Goal: Task Accomplishment & Management: Manage account settings

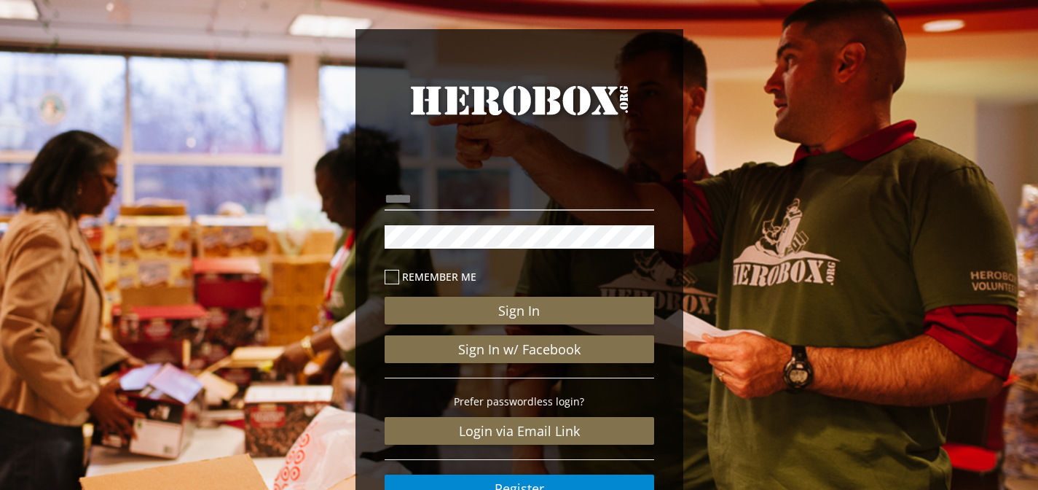
click at [474, 216] on div "Remember me Sign In Sign In w/ Facebook Prefer passwordless login? Login via Em…" at bounding box center [520, 343] width 270 height 318
click at [470, 200] on input "email" at bounding box center [520, 198] width 270 height 23
type input "**********"
click at [385, 297] on button "Sign In" at bounding box center [520, 311] width 270 height 28
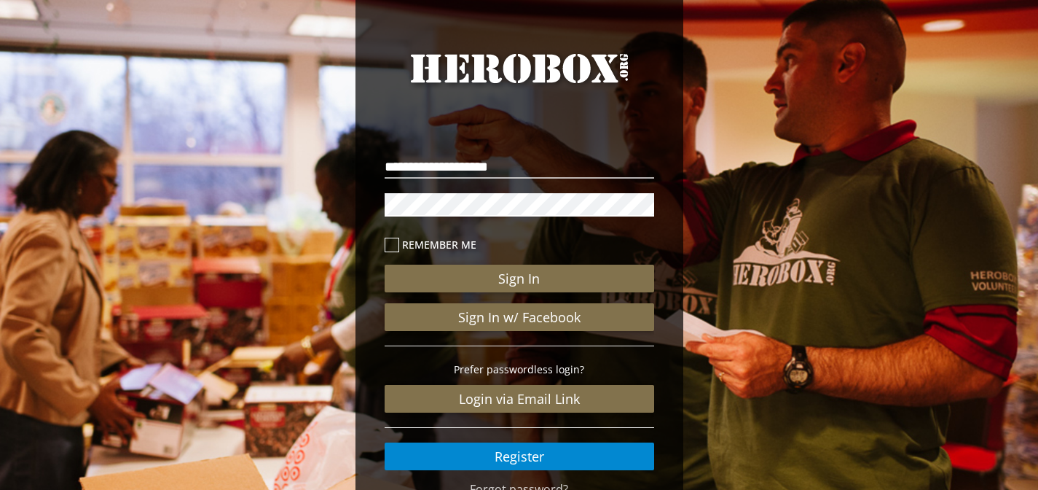
scroll to position [113, 0]
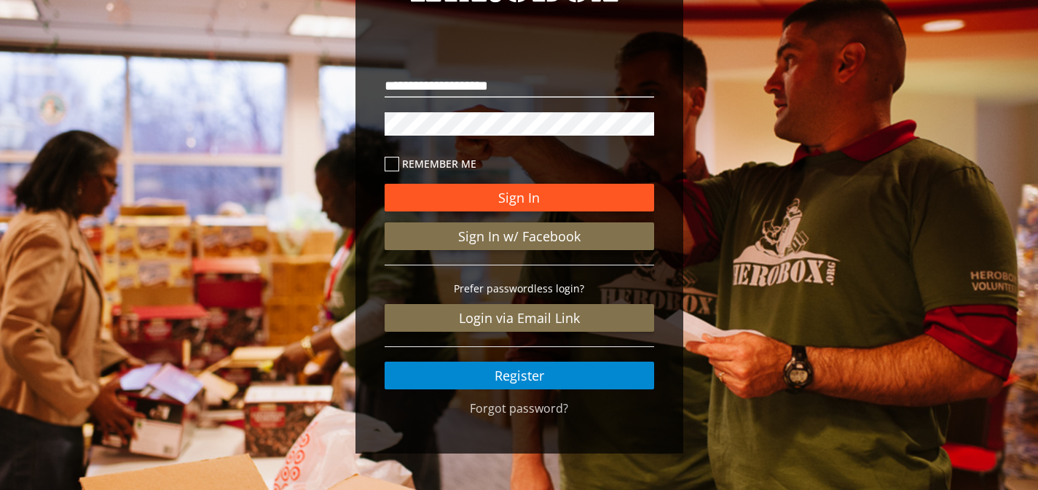
click at [518, 192] on button "Sign In" at bounding box center [520, 198] width 270 height 28
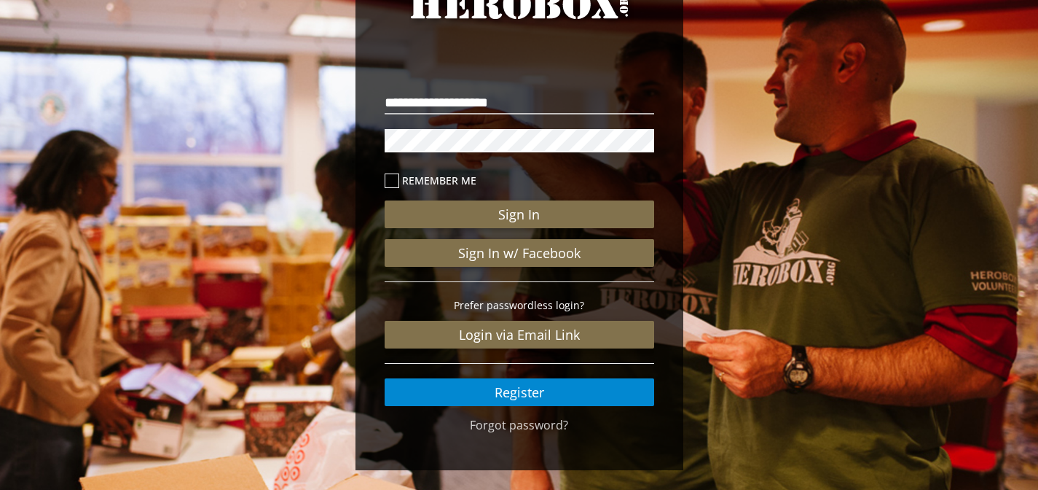
scroll to position [79, 0]
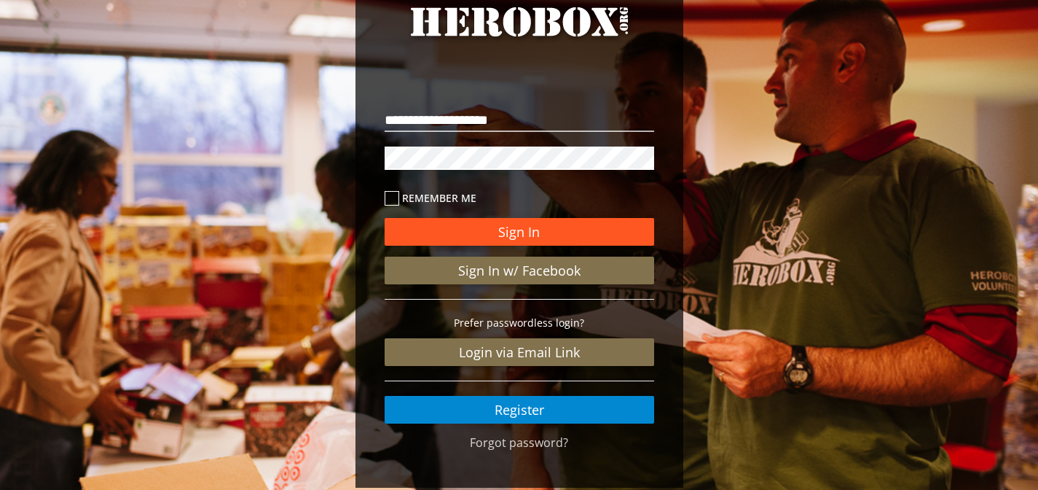
click at [528, 222] on button "Sign In" at bounding box center [520, 232] width 270 height 28
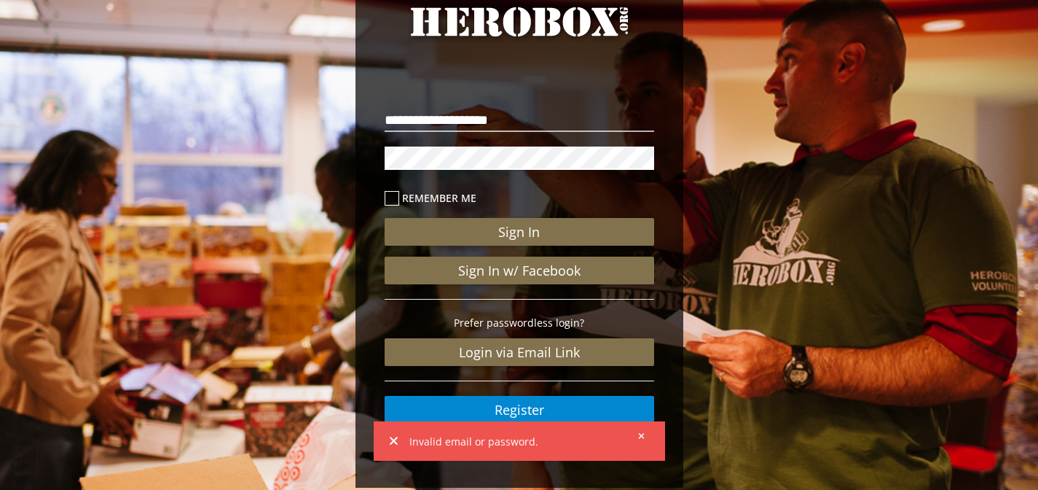
click at [381, 198] on div "**********" at bounding box center [520, 258] width 292 height 351
click at [387, 197] on icon at bounding box center [392, 198] width 15 height 15
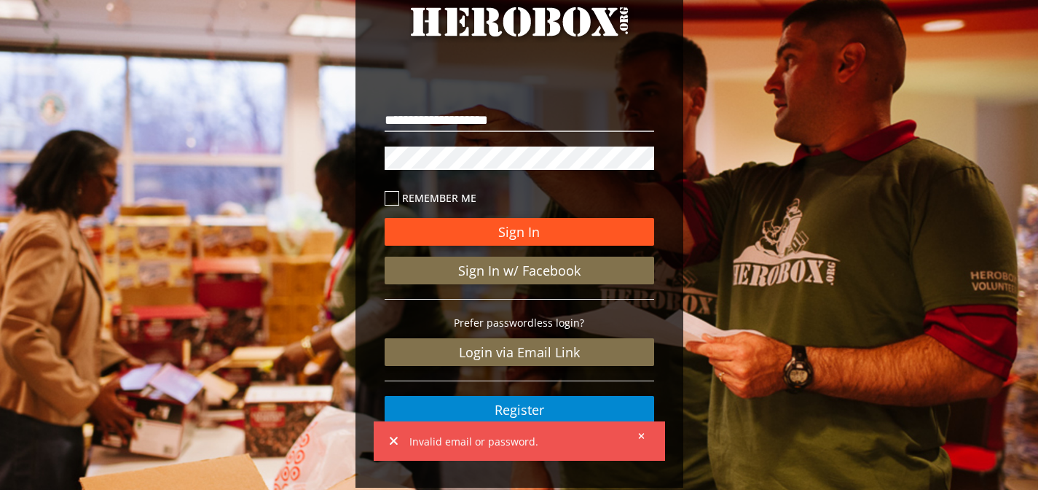
click at [431, 219] on button "Sign In" at bounding box center [520, 232] width 270 height 28
click at [437, 230] on button "Sign In" at bounding box center [520, 232] width 270 height 28
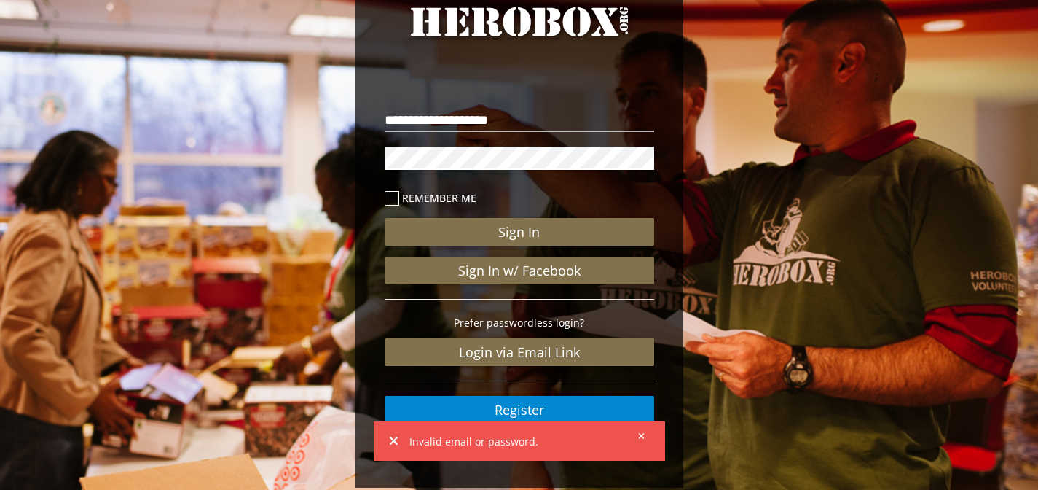
click at [385, 218] on button "Sign In" at bounding box center [520, 232] width 270 height 28
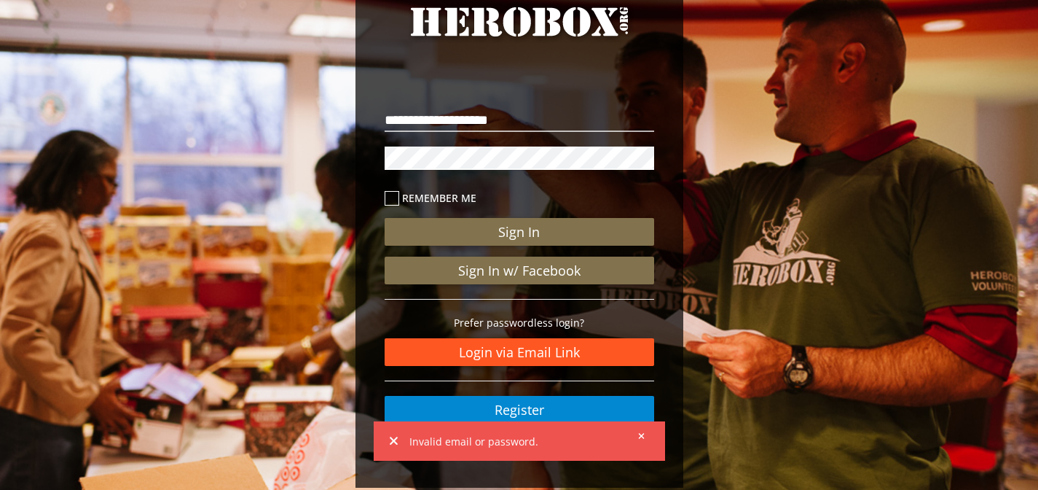
click at [546, 365] on link "Login via Email Link" at bounding box center [520, 352] width 270 height 28
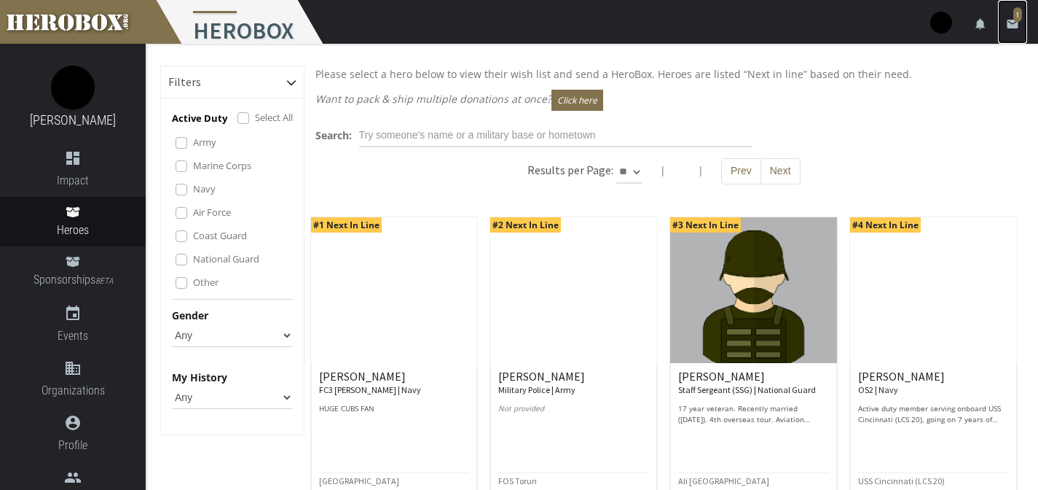
click at [1007, 20] on icon "email" at bounding box center [1012, 23] width 13 height 13
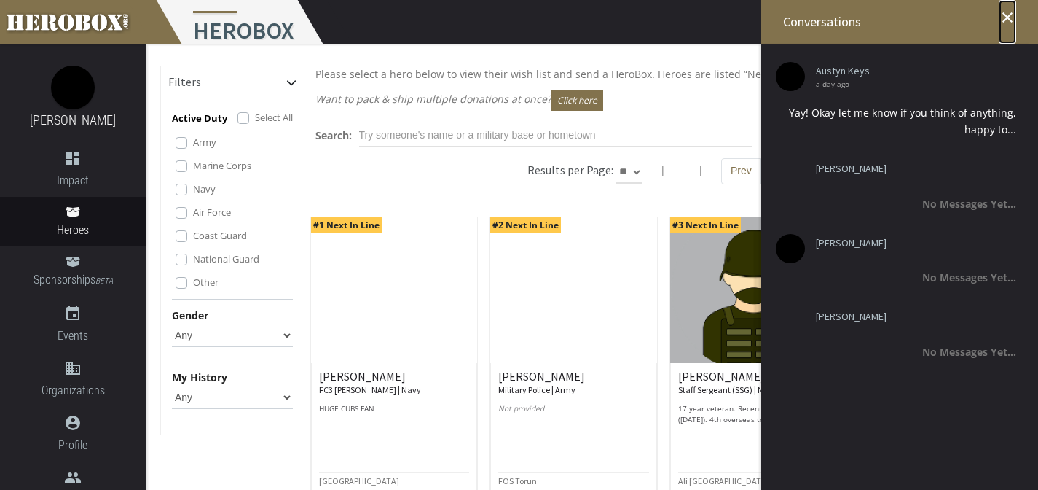
click at [1014, 14] on icon "close" at bounding box center [1007, 17] width 17 height 17
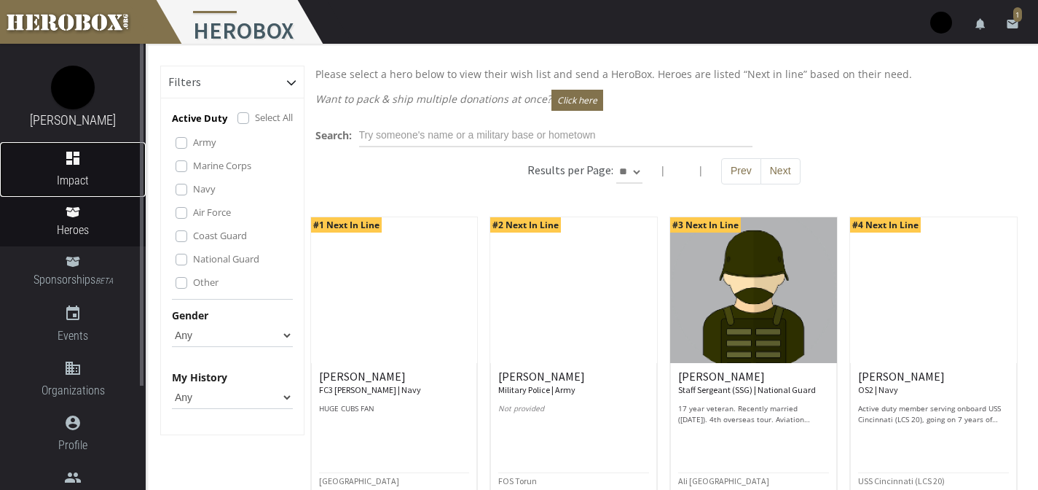
click at [71, 157] on icon "dashboard" at bounding box center [73, 157] width 146 height 17
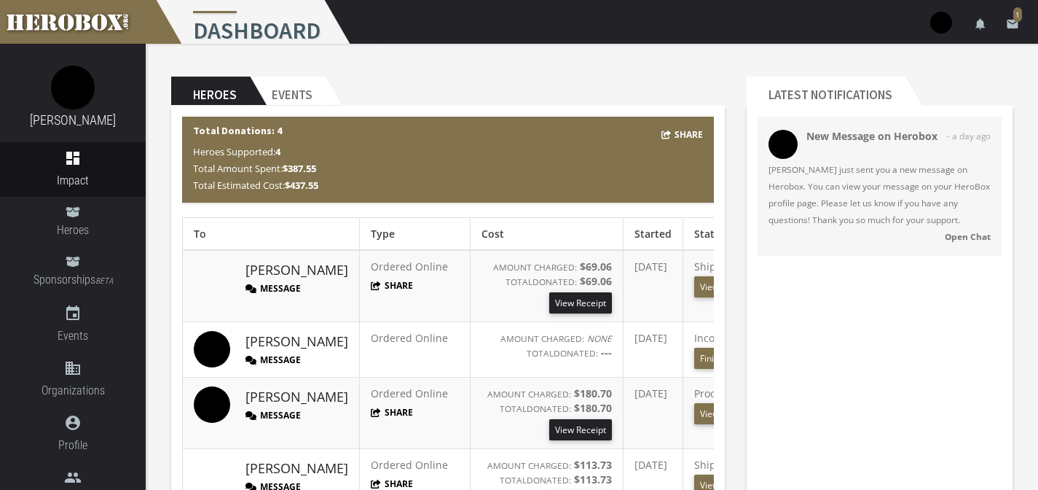
click at [817, 85] on h2 "Latest Notifications" at bounding box center [826, 91] width 159 height 29
click at [952, 240] on strong "Open Chat" at bounding box center [968, 236] width 46 height 12
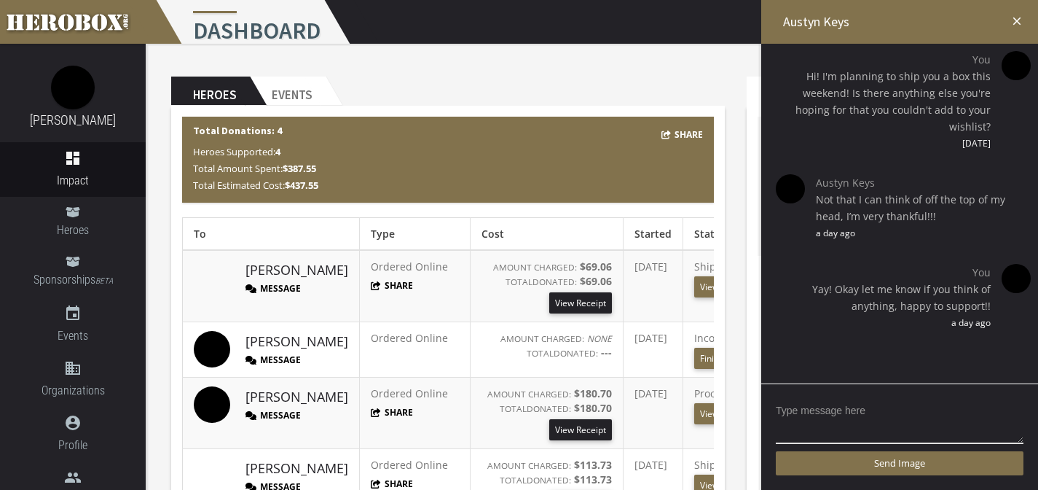
click at [1017, 19] on icon "close" at bounding box center [1017, 21] width 13 height 13
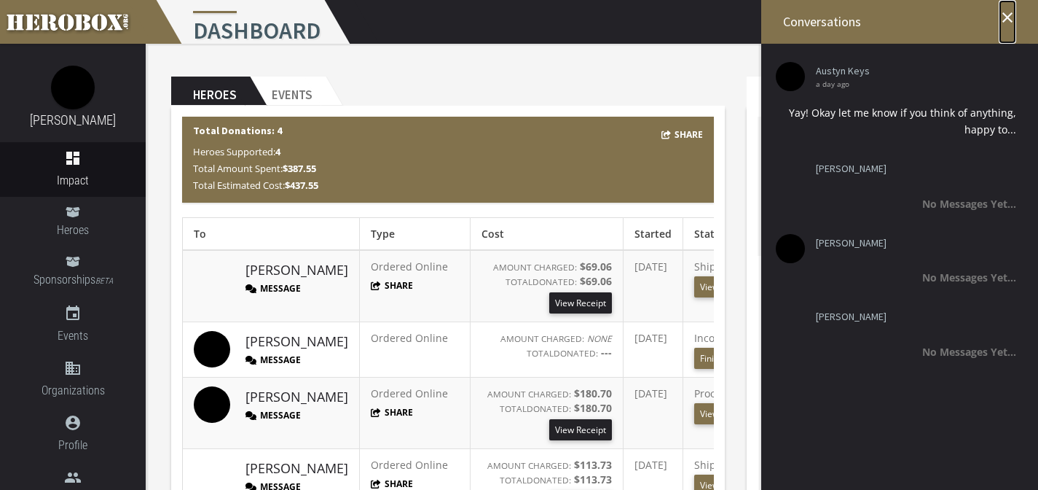
click at [1005, 19] on icon "close" at bounding box center [1007, 17] width 17 height 17
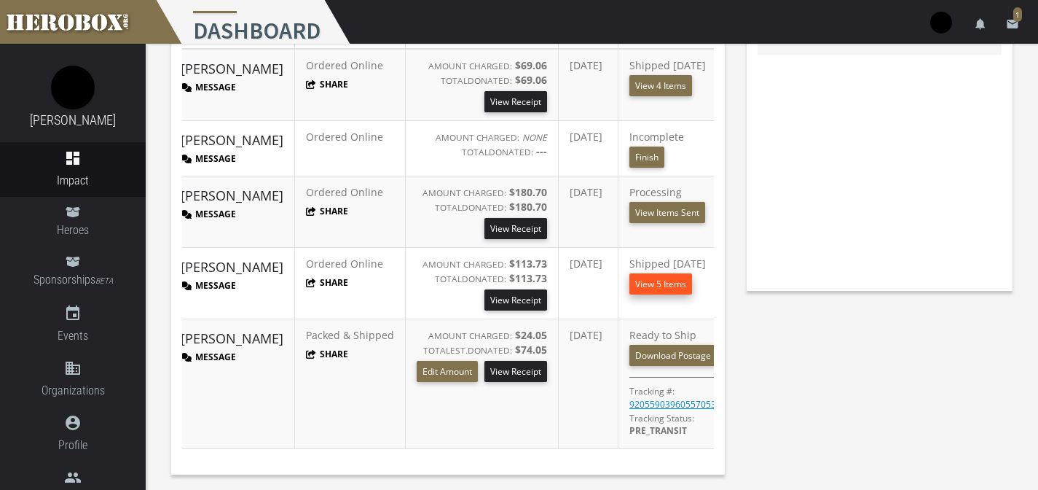
scroll to position [0, 75]
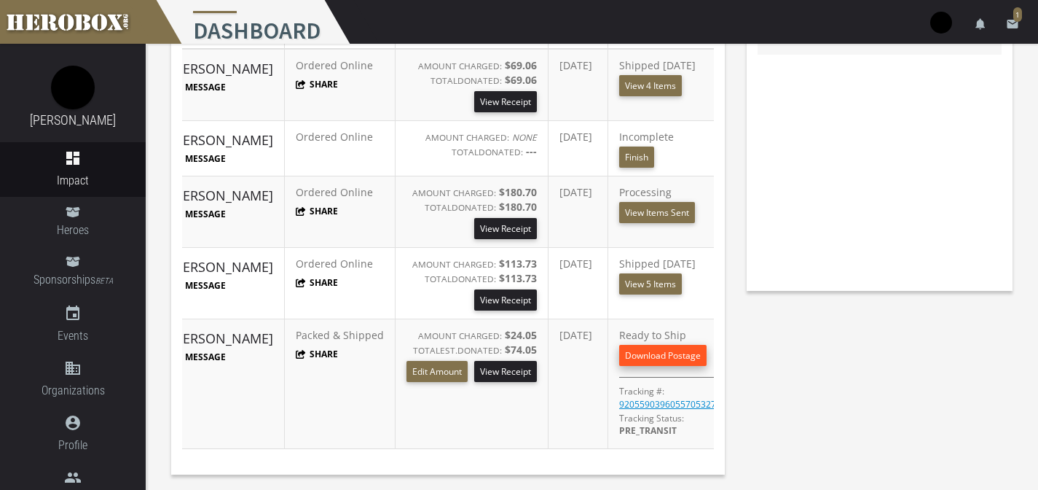
click at [635, 351] on link "Download Postage" at bounding box center [662, 355] width 87 height 21
click at [474, 372] on link "View Receipt" at bounding box center [505, 371] width 63 height 21
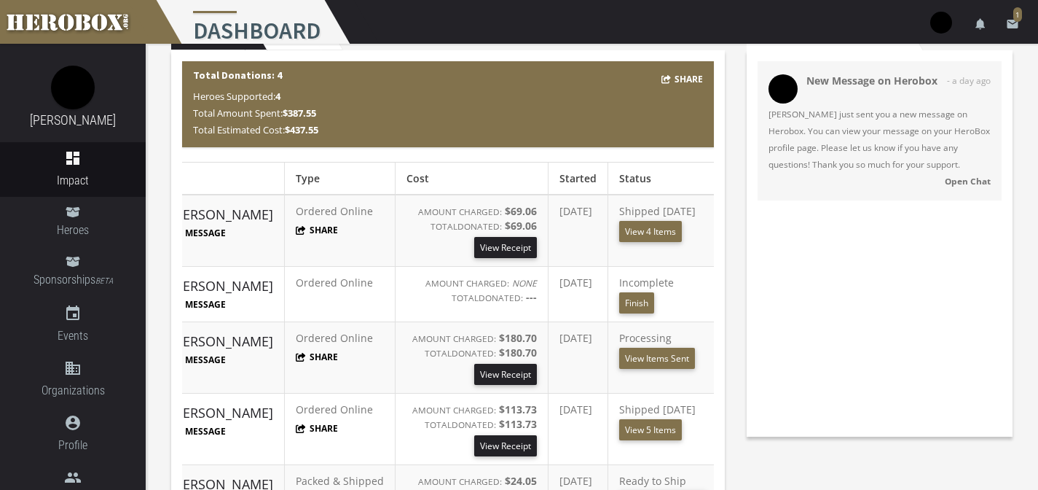
scroll to position [0, 0]
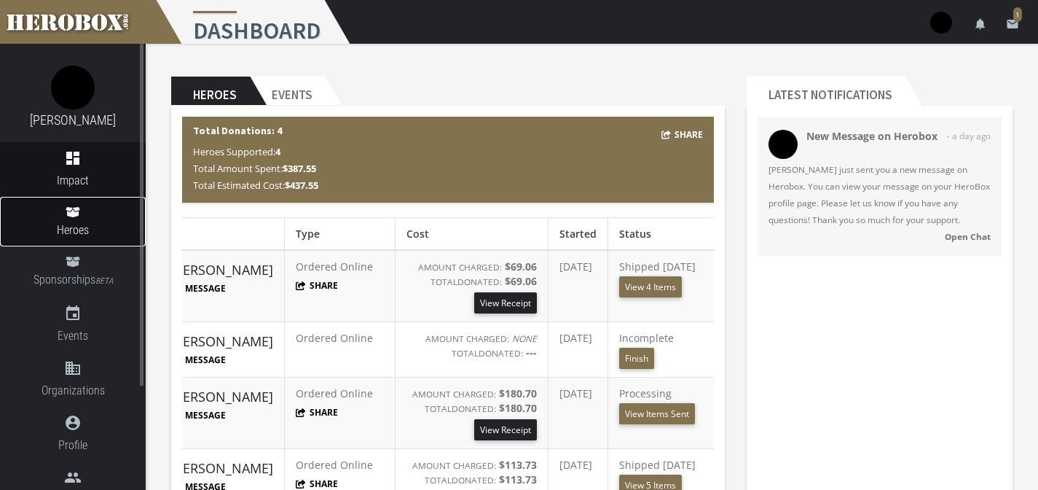
click at [72, 227] on span "Heroes" at bounding box center [73, 230] width 146 height 18
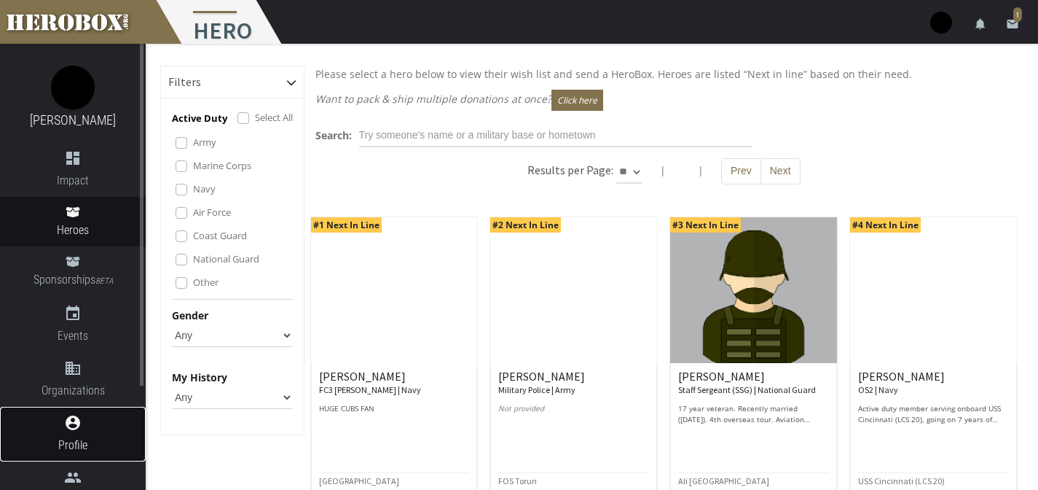
click at [77, 421] on icon "account_circle" at bounding box center [73, 422] width 146 height 17
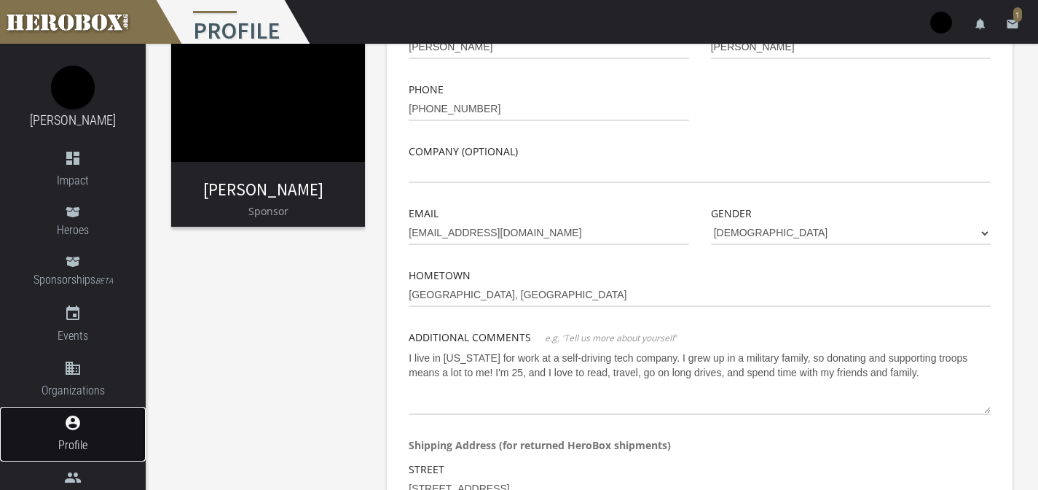
scroll to position [122, 0]
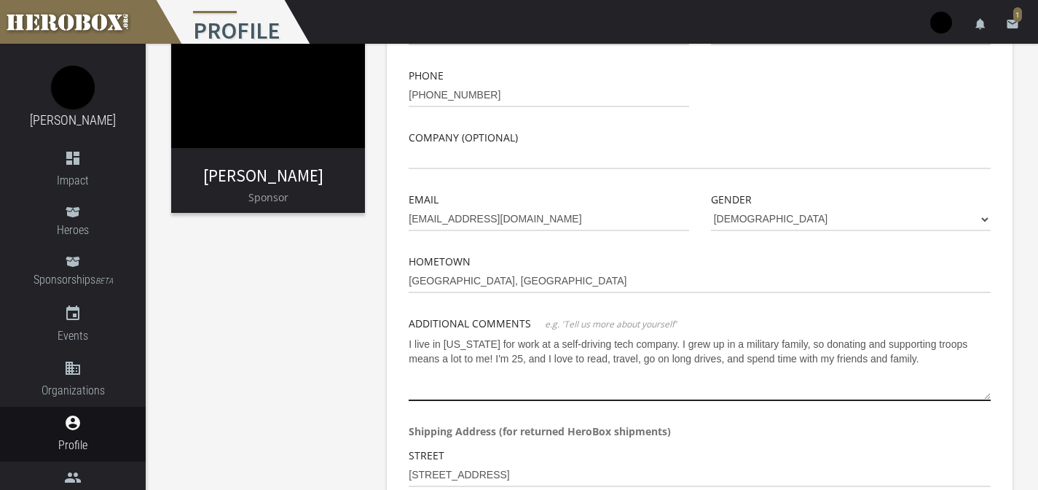
drag, startPoint x: 549, startPoint y: 362, endPoint x: 499, endPoint y: 362, distance: 49.6
click at [499, 363] on textarea "I live in Pennsylvania for work at a self-driving tech company. I grew up in a …" at bounding box center [700, 366] width 582 height 69
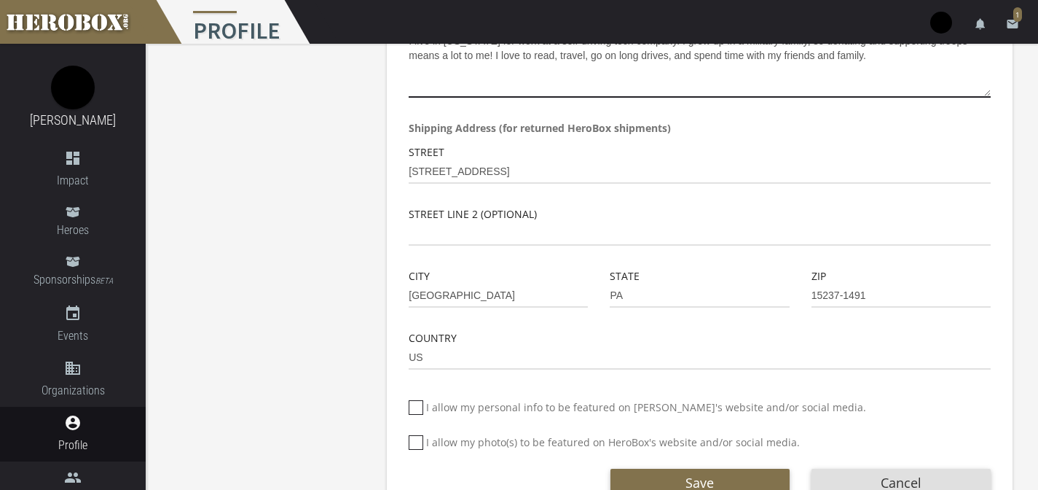
scroll to position [474, 0]
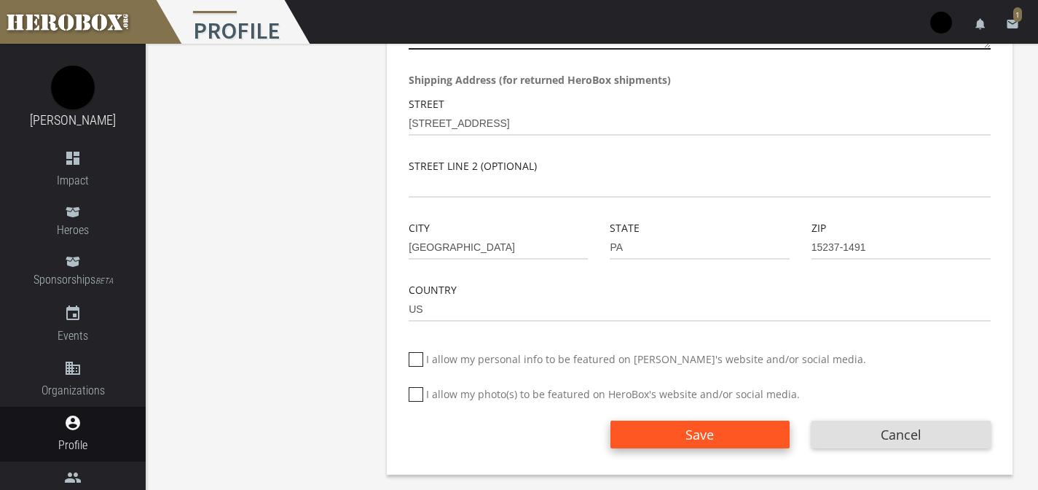
type textarea "I live in Pennsylvania for work at a self-driving tech company. I grew up in a …"
click at [688, 437] on span "Save" at bounding box center [700, 434] width 28 height 17
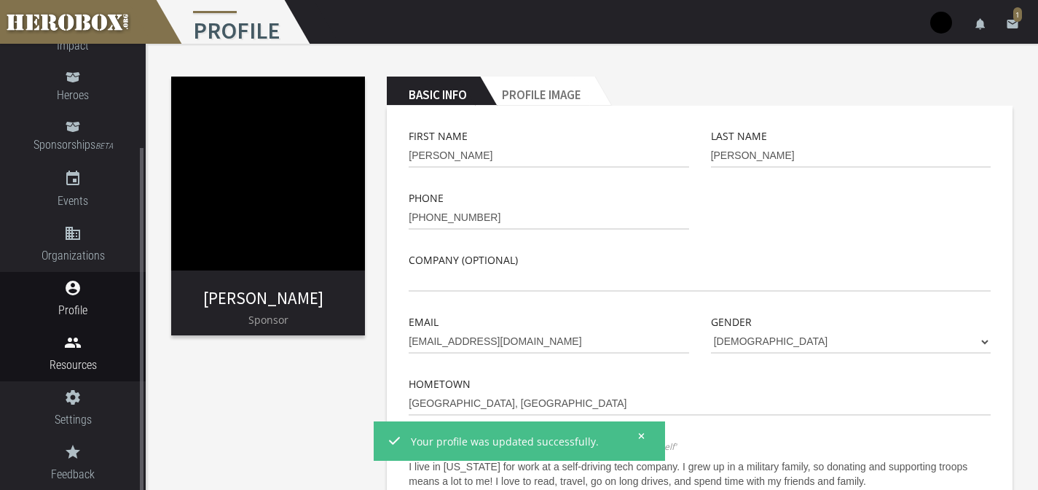
scroll to position [0, 0]
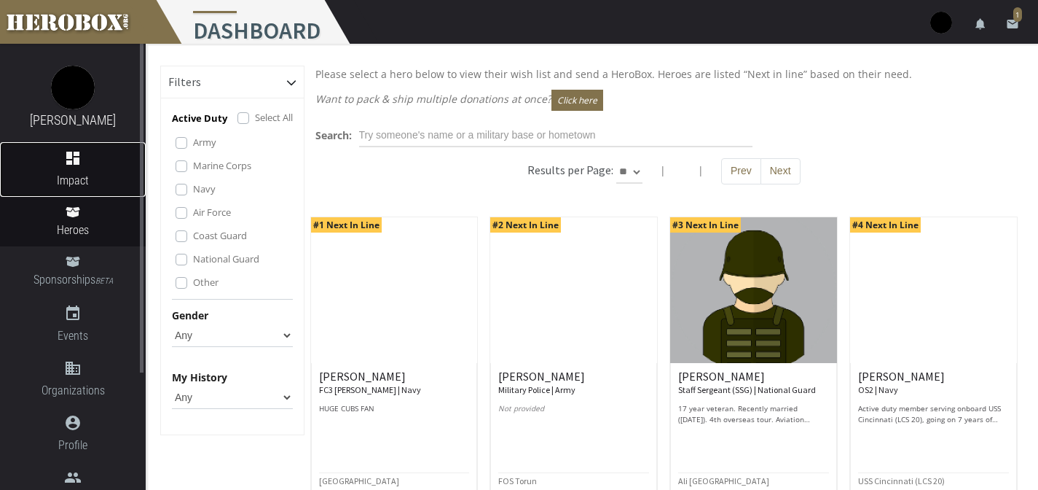
click at [76, 152] on icon "dashboard" at bounding box center [73, 157] width 146 height 17
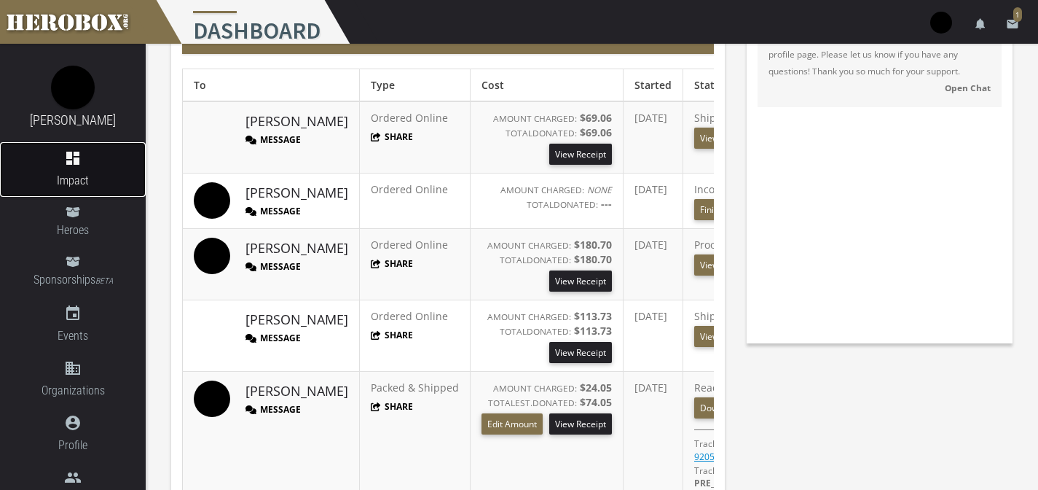
scroll to position [218, 0]
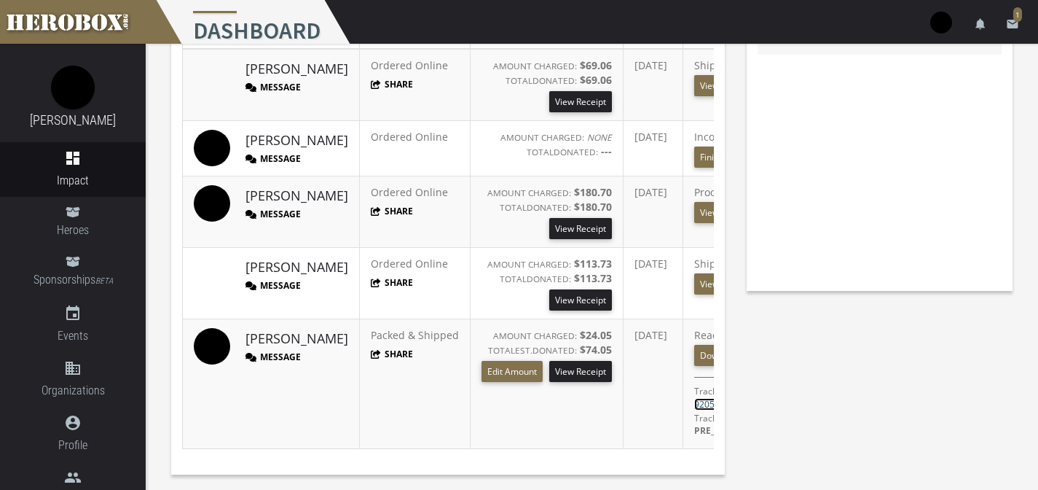
click at [694, 398] on link "9205590396055705327354" at bounding box center [750, 404] width 112 height 12
